Goal: Information Seeking & Learning: Learn about a topic

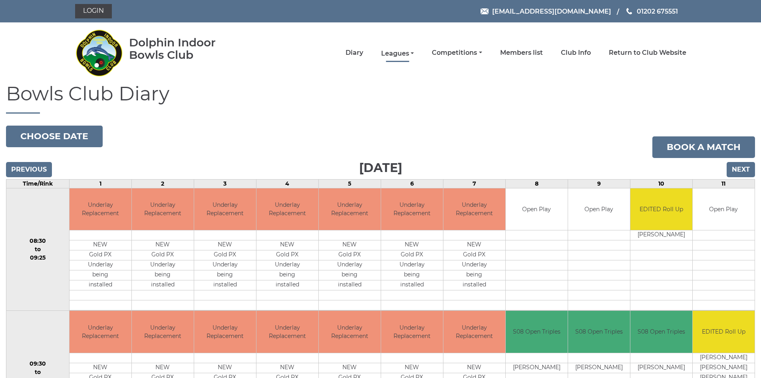
click at [407, 54] on link "Leagues" at bounding box center [397, 53] width 33 height 9
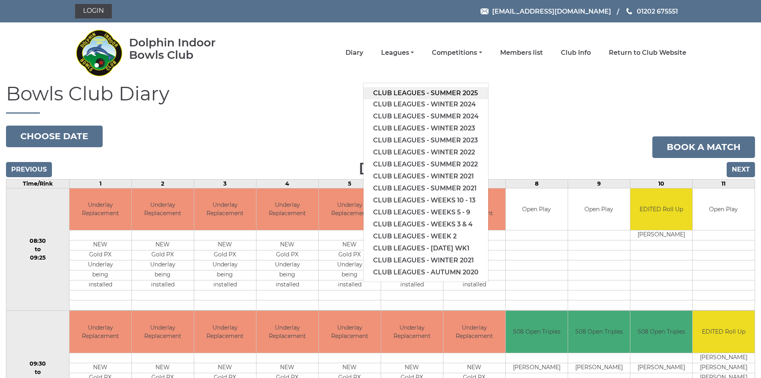
click at [414, 92] on link "Club leagues - Summer 2025" at bounding box center [426, 93] width 125 height 12
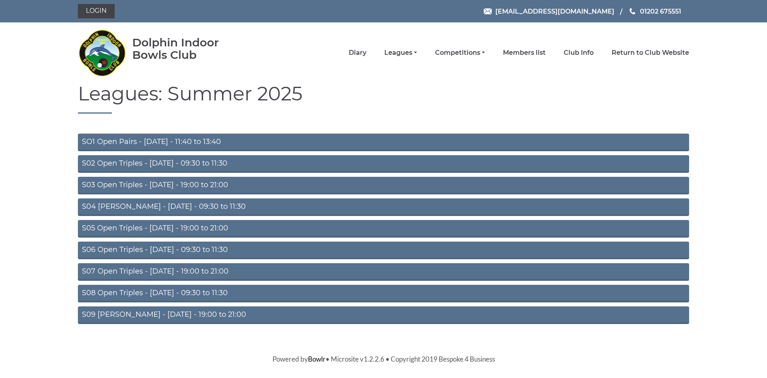
click at [189, 295] on link "S08 Open Triples - [DATE] - 09:30 to 11:30" at bounding box center [384, 294] width 612 height 18
click at [252, 271] on link "S07 Open Triples - [DATE] - 19:00 to 21:00" at bounding box center [384, 272] width 612 height 18
